Goal: Information Seeking & Learning: Learn about a topic

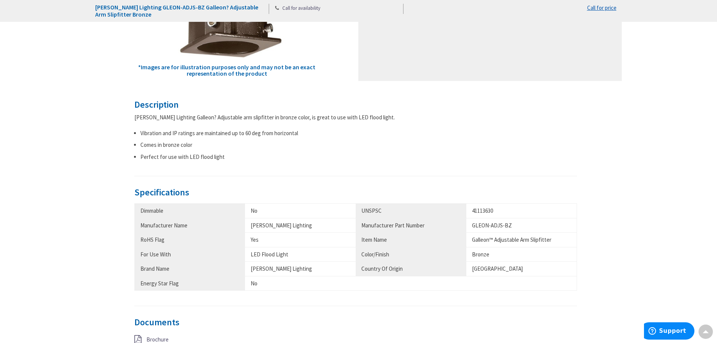
scroll to position [263, 0]
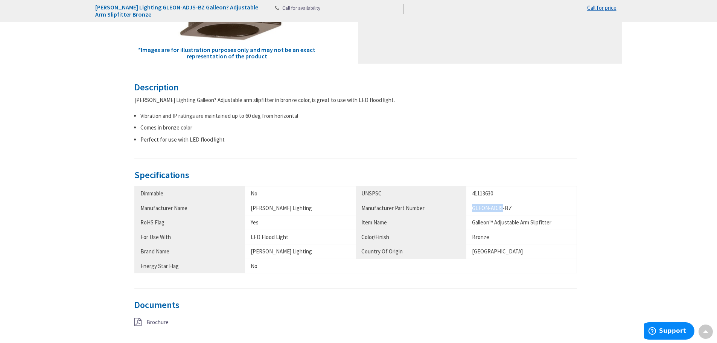
drag, startPoint x: 501, startPoint y: 207, endPoint x: 466, endPoint y: 208, distance: 35.4
click at [466, 208] on td "GLEON-ADJS-BZ" at bounding box center [521, 207] width 111 height 14
copy div "GLEON-ADJS"
click at [533, 197] on div "41113630" at bounding box center [521, 193] width 99 height 8
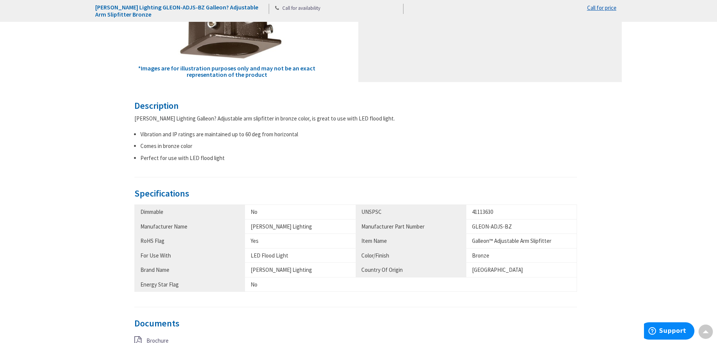
scroll to position [245, 0]
drag, startPoint x: 525, startPoint y: 225, endPoint x: 470, endPoint y: 226, distance: 54.6
click at [470, 226] on td "GLEON-ADJS-BZ" at bounding box center [521, 226] width 111 height 14
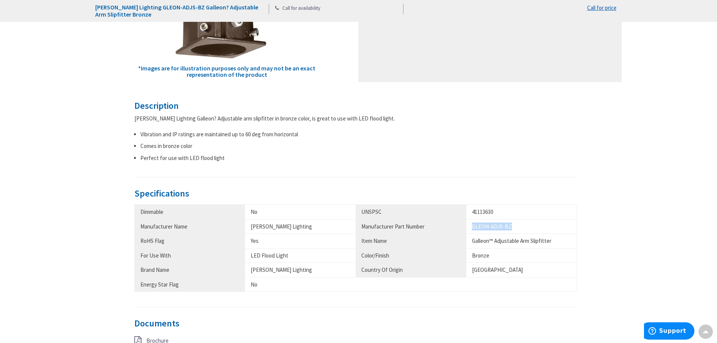
scroll to position [226, 0]
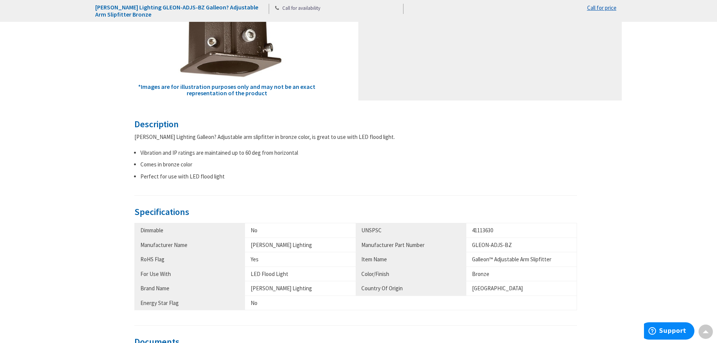
click at [573, 167] on li "Comes in bronze color" at bounding box center [358, 164] width 437 height 8
click at [578, 173] on div "Description [PERSON_NAME] Lighting Galleon? Adjustable arm slipfitter in bronze…" at bounding box center [358, 250] width 448 height 263
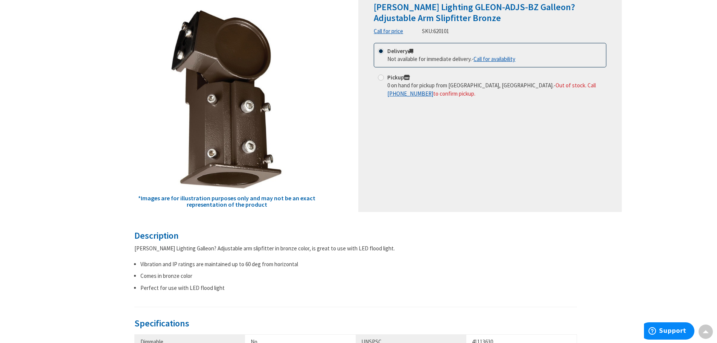
scroll to position [264, 0]
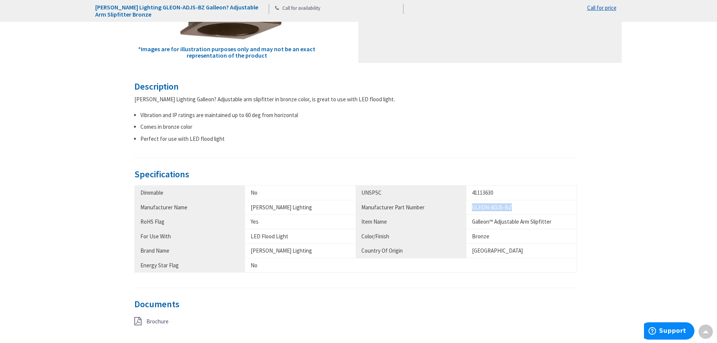
drag, startPoint x: 511, startPoint y: 206, endPoint x: 462, endPoint y: 203, distance: 49.3
click at [462, 203] on tr "Manufacturer Name [PERSON_NAME] Lighting Manufacturer Part Number GLEON-ADJS-BZ" at bounding box center [355, 207] width 442 height 14
click at [509, 210] on div "GLEON-ADJS-BZ" at bounding box center [521, 207] width 99 height 8
drag, startPoint x: 509, startPoint y: 210, endPoint x: 504, endPoint y: 209, distance: 5.3
click at [504, 209] on div "GLEON-ADJS-BZ" at bounding box center [521, 207] width 99 height 8
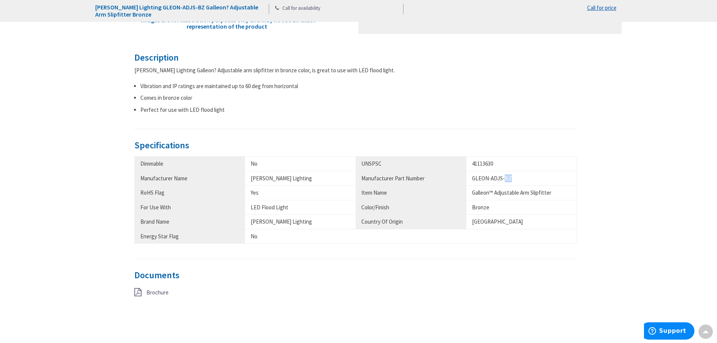
scroll to position [302, 0]
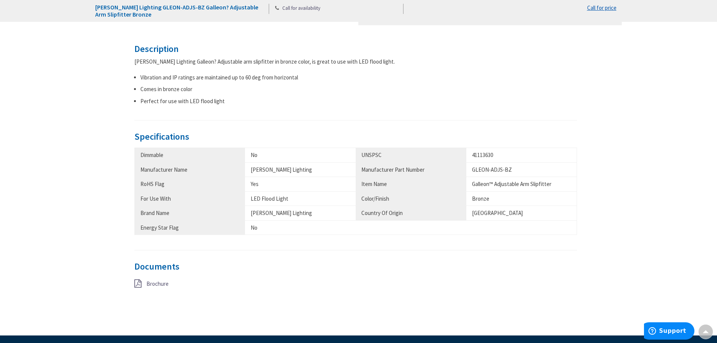
click at [603, 128] on div "Description [PERSON_NAME] Lighting Galleon? Adjustable arm slipfitter in bronze…" at bounding box center [359, 181] width 538 height 274
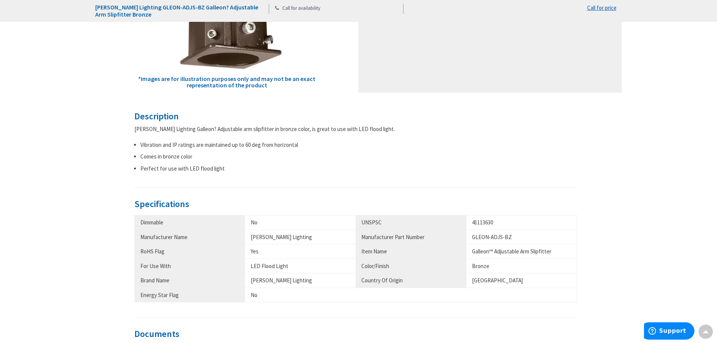
scroll to position [226, 0]
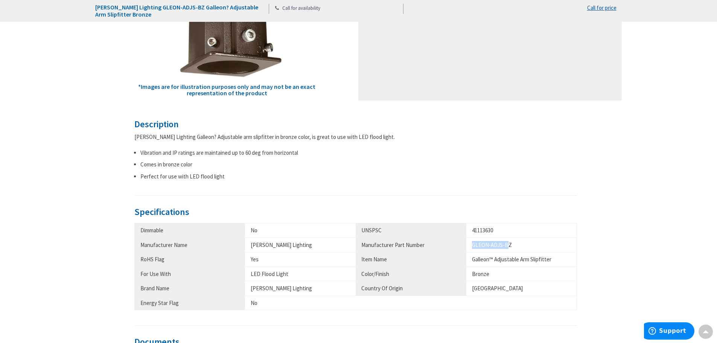
drag, startPoint x: 509, startPoint y: 243, endPoint x: 468, endPoint y: 243, distance: 40.3
click at [468, 243] on td "GLEON-ADJS-BZ" at bounding box center [521, 244] width 111 height 14
click at [594, 179] on div "Description [PERSON_NAME] Lighting Galleon? Adjustable arm slipfitter in bronze…" at bounding box center [359, 256] width 538 height 274
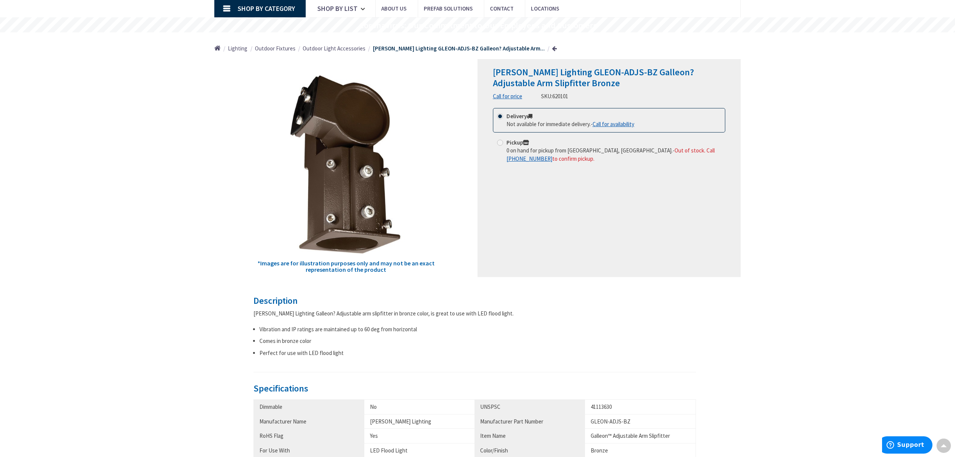
scroll to position [100, 0]
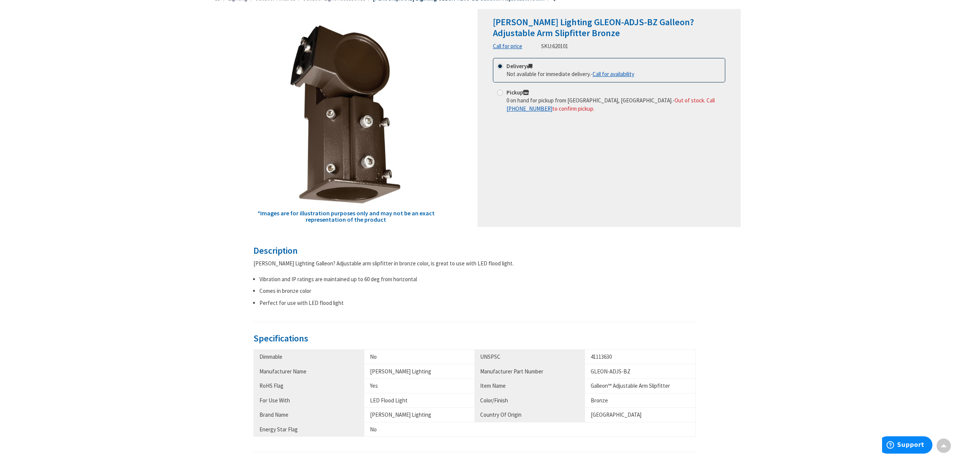
click at [716, 169] on div "[PERSON_NAME] Lighting GLEON-ADJS-BZ Galleon? Adjustable Arm Slipfitter Bronze …" at bounding box center [477, 328] width 955 height 827
drag, startPoint x: 628, startPoint y: 369, endPoint x: 587, endPoint y: 369, distance: 41.0
click at [587, 342] on td "GLEON-ADJS-BZ" at bounding box center [640, 371] width 111 height 14
copy div "GLEON-ADJS-BZ"
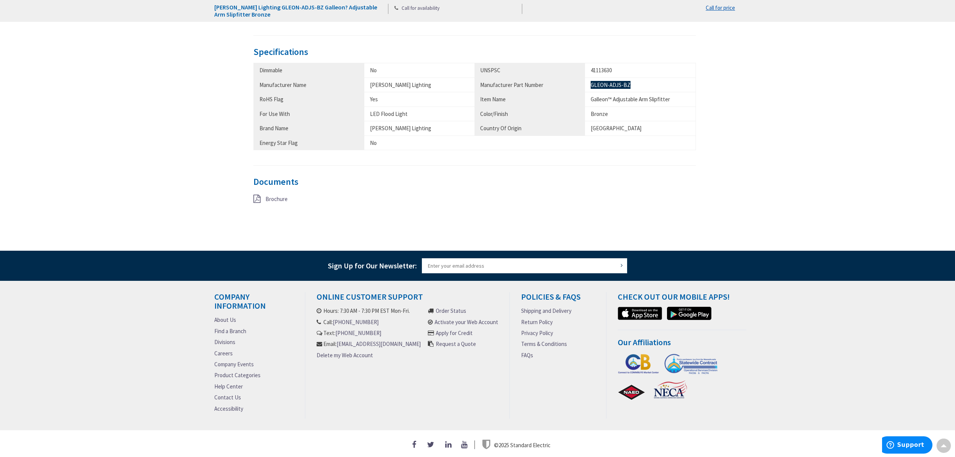
scroll to position [390, 0]
click at [264, 194] on div "Brochure" at bounding box center [323, 198] width 151 height 9
click at [275, 195] on span "Brochure" at bounding box center [277, 198] width 22 height 7
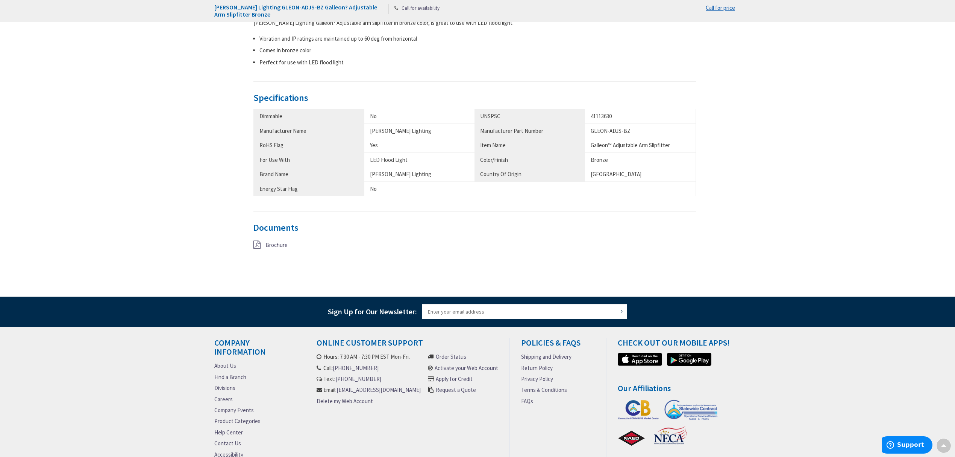
scroll to position [0, 0]
